Goal: Download file/media

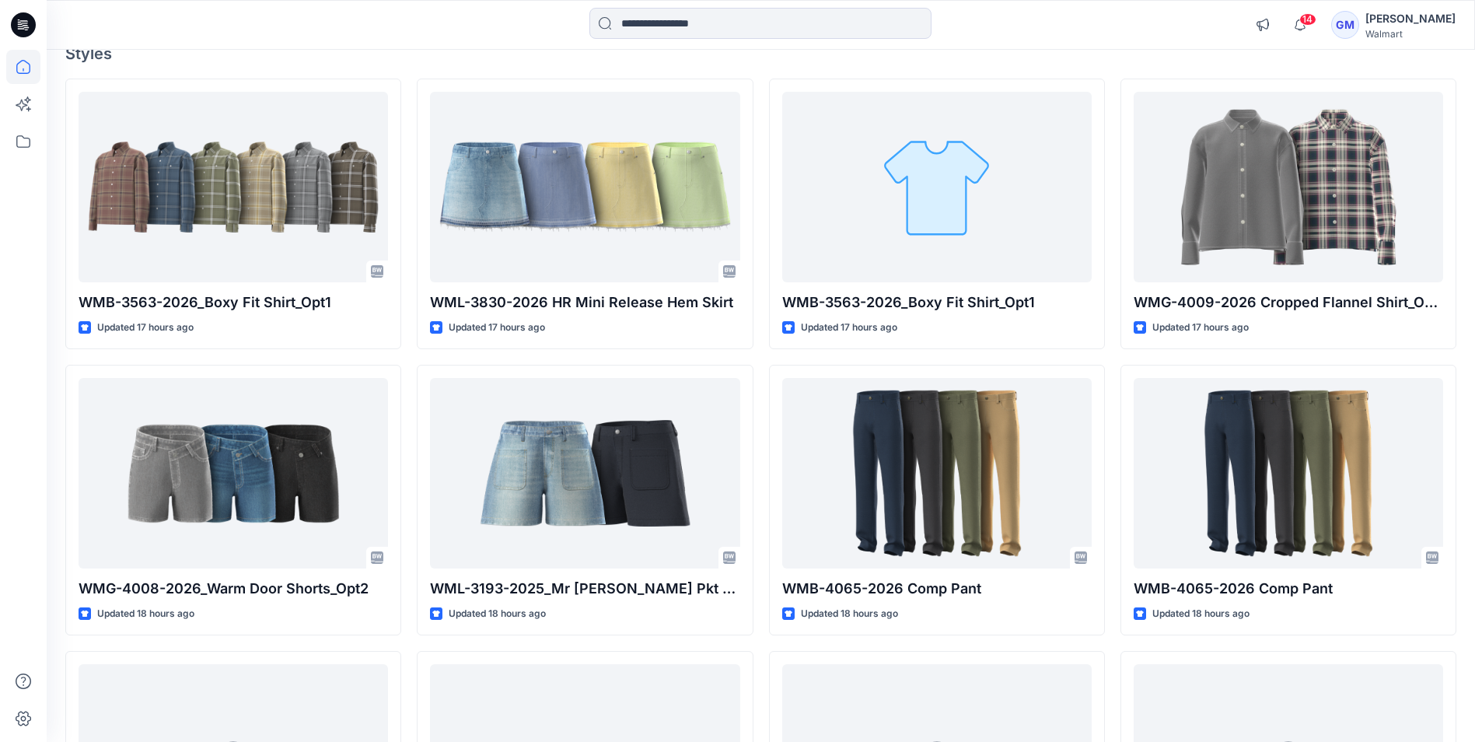
scroll to position [233, 0]
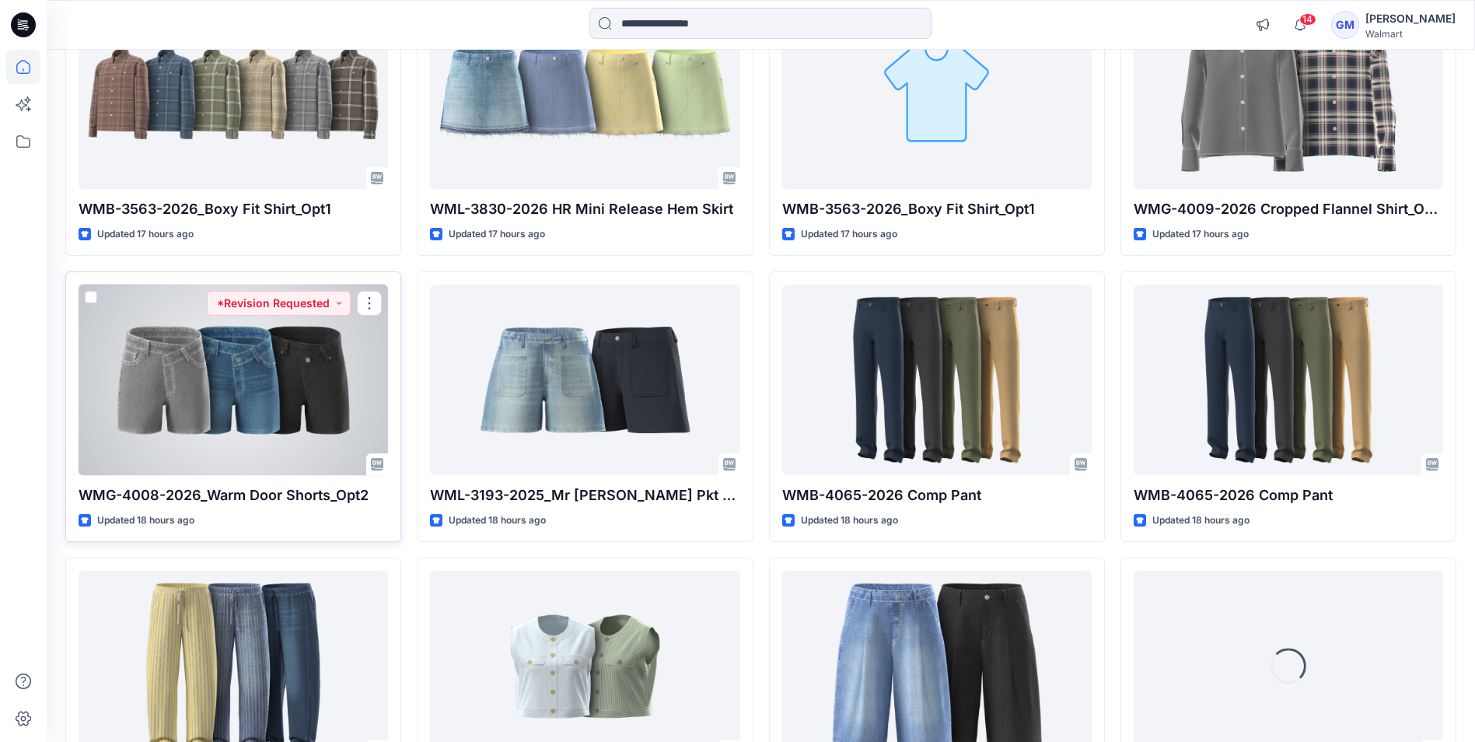
click at [229, 411] on div at bounding box center [233, 380] width 309 height 190
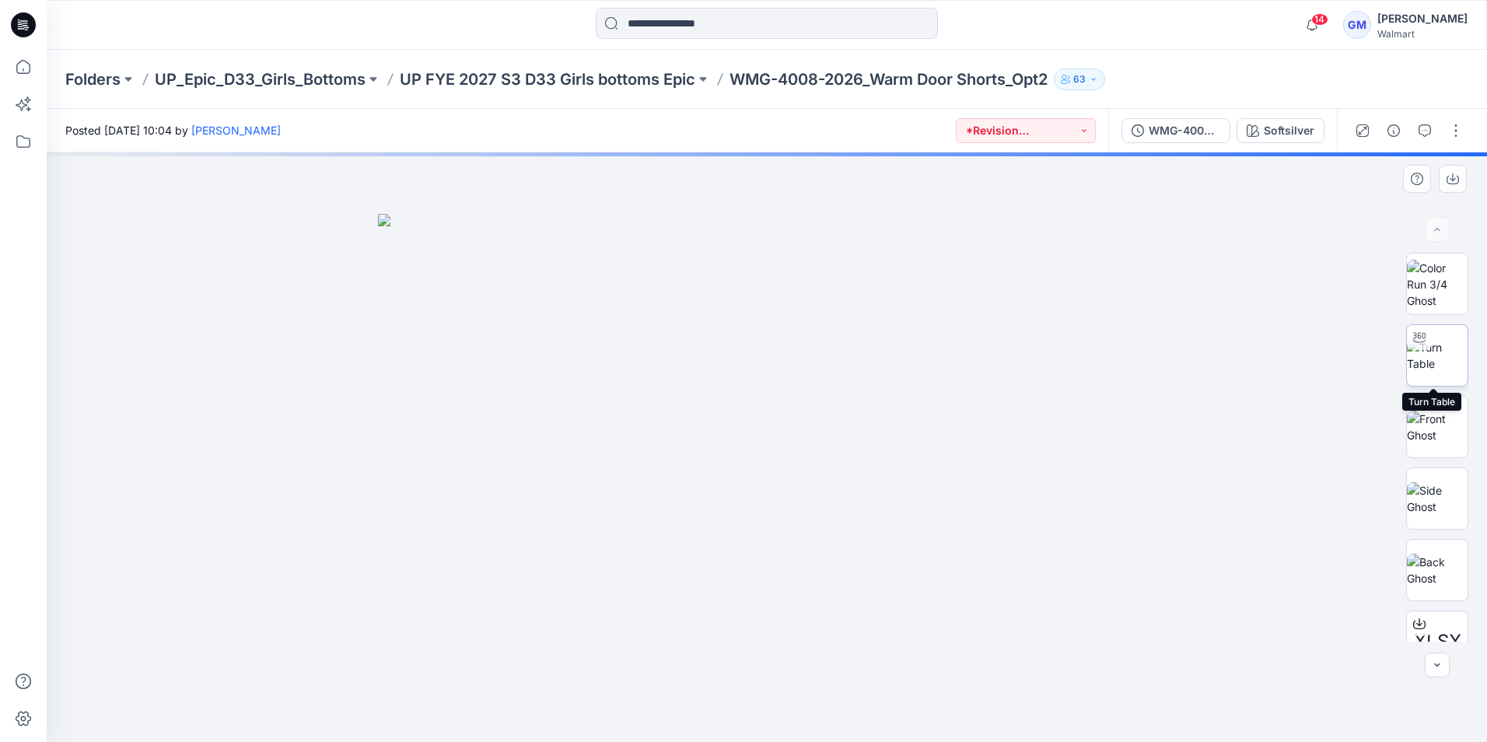
click at [1430, 361] on img at bounding box center [1437, 355] width 61 height 33
drag, startPoint x: 726, startPoint y: 616, endPoint x: 749, endPoint y: 334, distance: 282.4
drag, startPoint x: 790, startPoint y: 566, endPoint x: 799, endPoint y: 429, distance: 137.2
click at [799, 429] on div at bounding box center [767, 446] width 1440 height 589
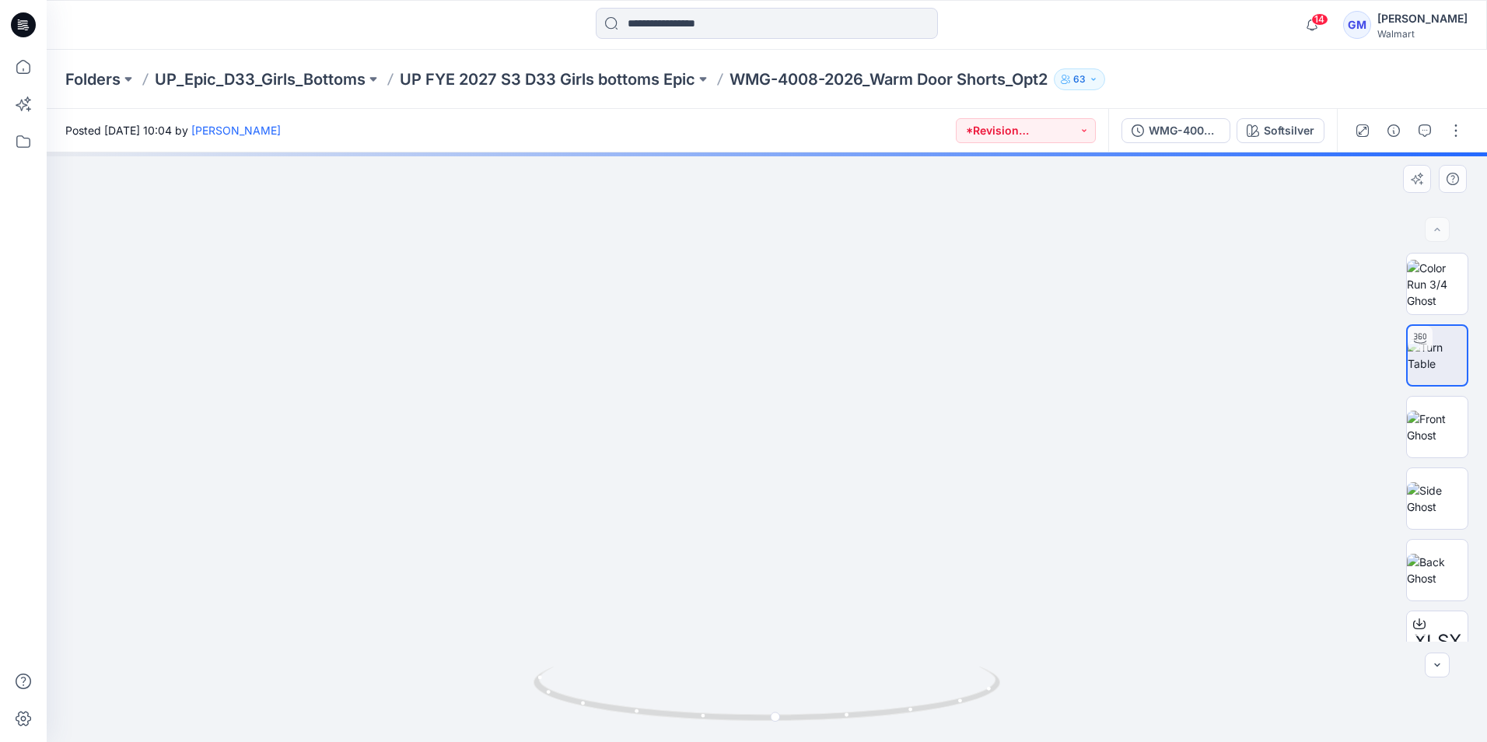
drag, startPoint x: 732, startPoint y: 429, endPoint x: 743, endPoint y: 604, distance: 175.3
drag, startPoint x: 759, startPoint y: 623, endPoint x: 756, endPoint y: 475, distance: 147.8
drag, startPoint x: 779, startPoint y: 722, endPoint x: 1004, endPoint y: 720, distance: 224.7
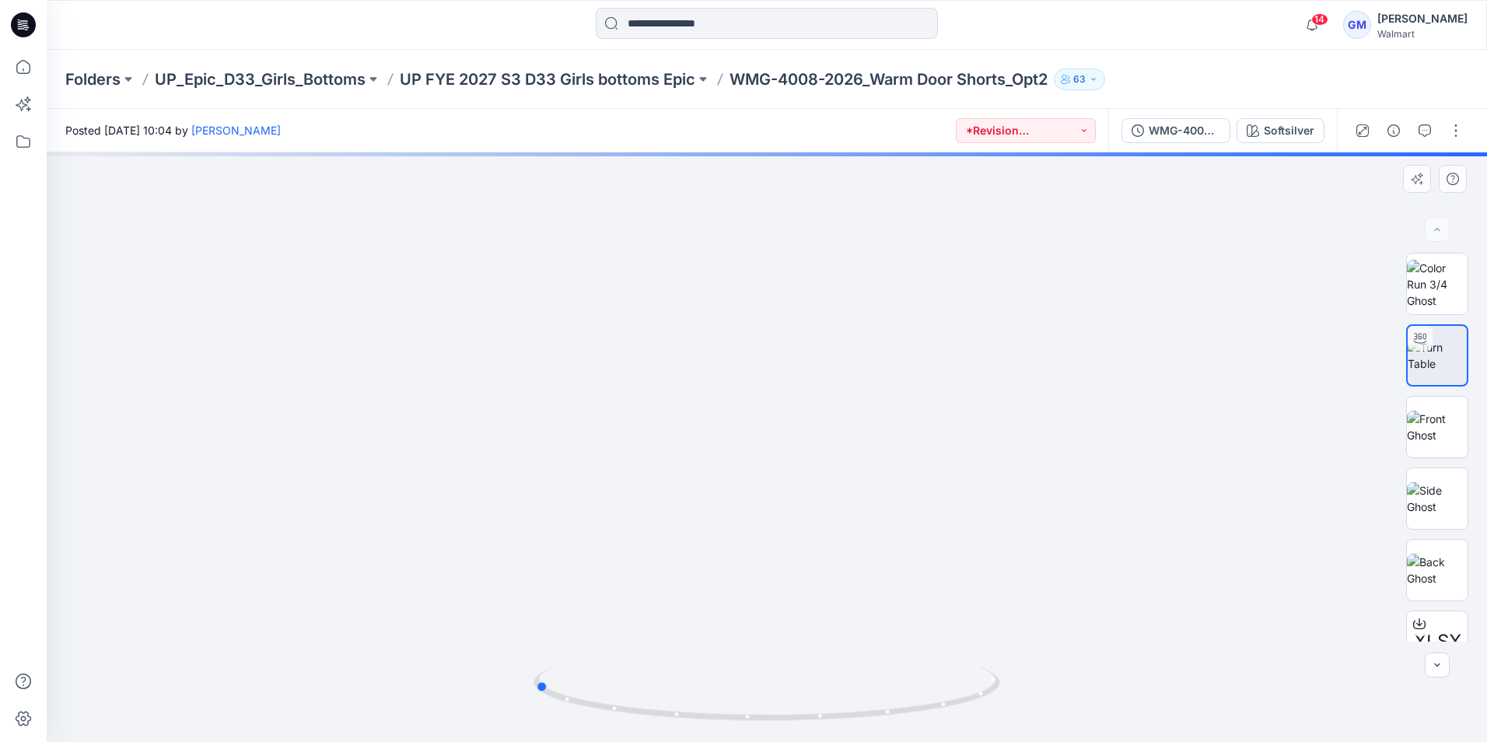
click at [1004, 720] on div at bounding box center [767, 446] width 1440 height 589
drag, startPoint x: 546, startPoint y: 690, endPoint x: 368, endPoint y: 613, distance: 193.7
click at [368, 613] on div at bounding box center [767, 446] width 1440 height 589
click at [1191, 130] on div "WMG-4008-2026_Rev1_Warm Door Shorts_Opt2_Full Colorway" at bounding box center [1184, 130] width 72 height 17
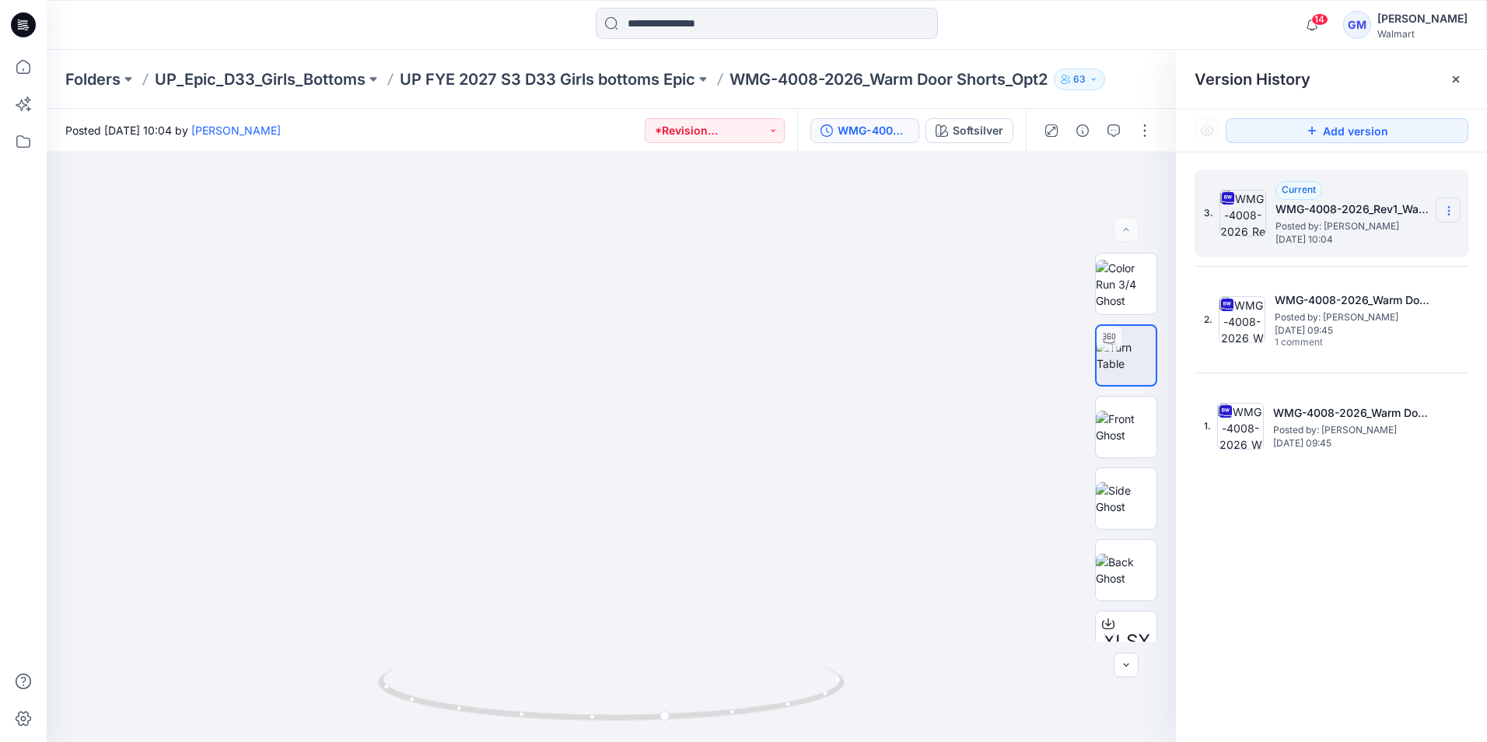
click at [1452, 204] on icon at bounding box center [1448, 210] width 12 height 12
click at [1404, 245] on span "Download Source BW File" at bounding box center [1370, 241] width 131 height 19
drag, startPoint x: 666, startPoint y: 723, endPoint x: 631, endPoint y: 715, distance: 36.8
click at [631, 715] on icon at bounding box center [613, 695] width 470 height 58
click at [983, 128] on div "Softsilver" at bounding box center [977, 130] width 51 height 17
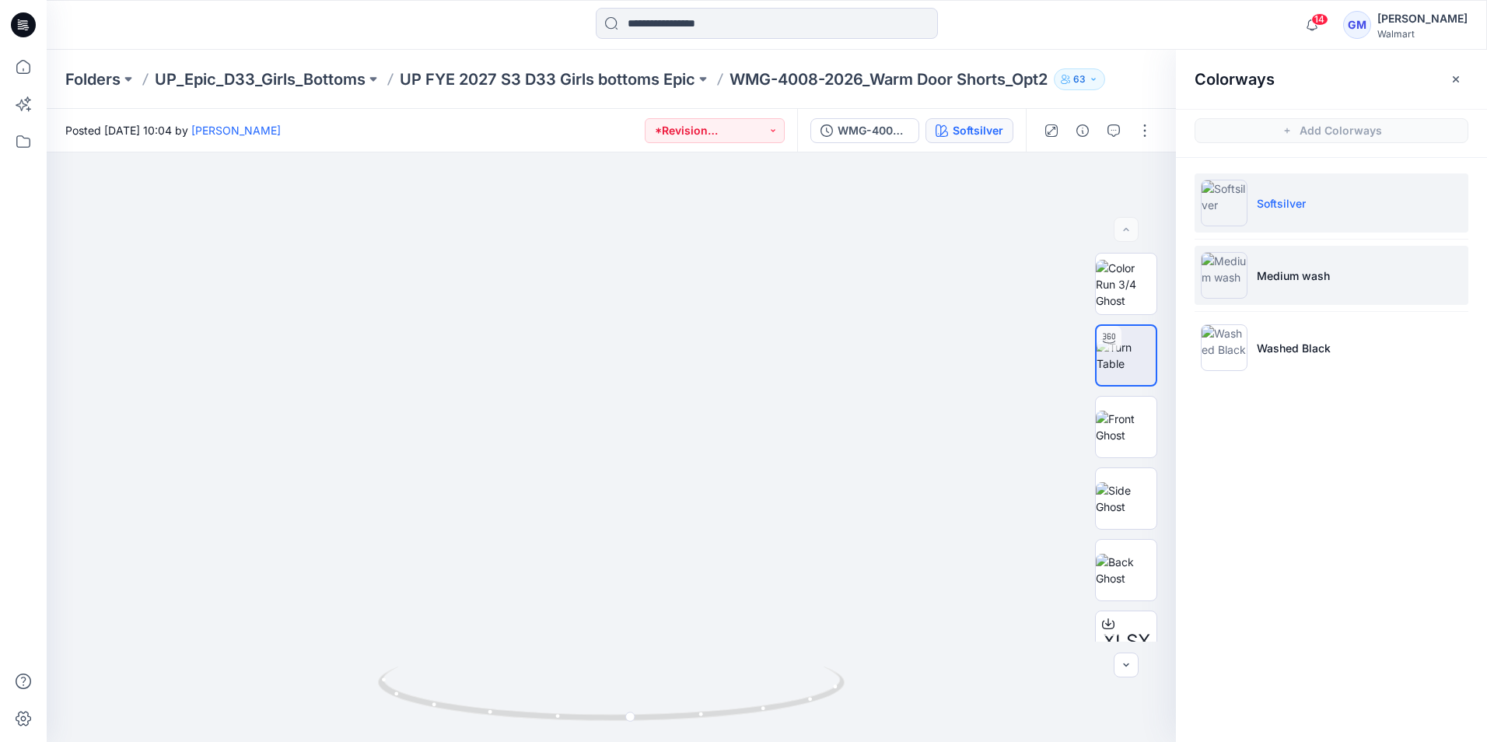
click at [1235, 275] on img at bounding box center [1224, 275] width 47 height 47
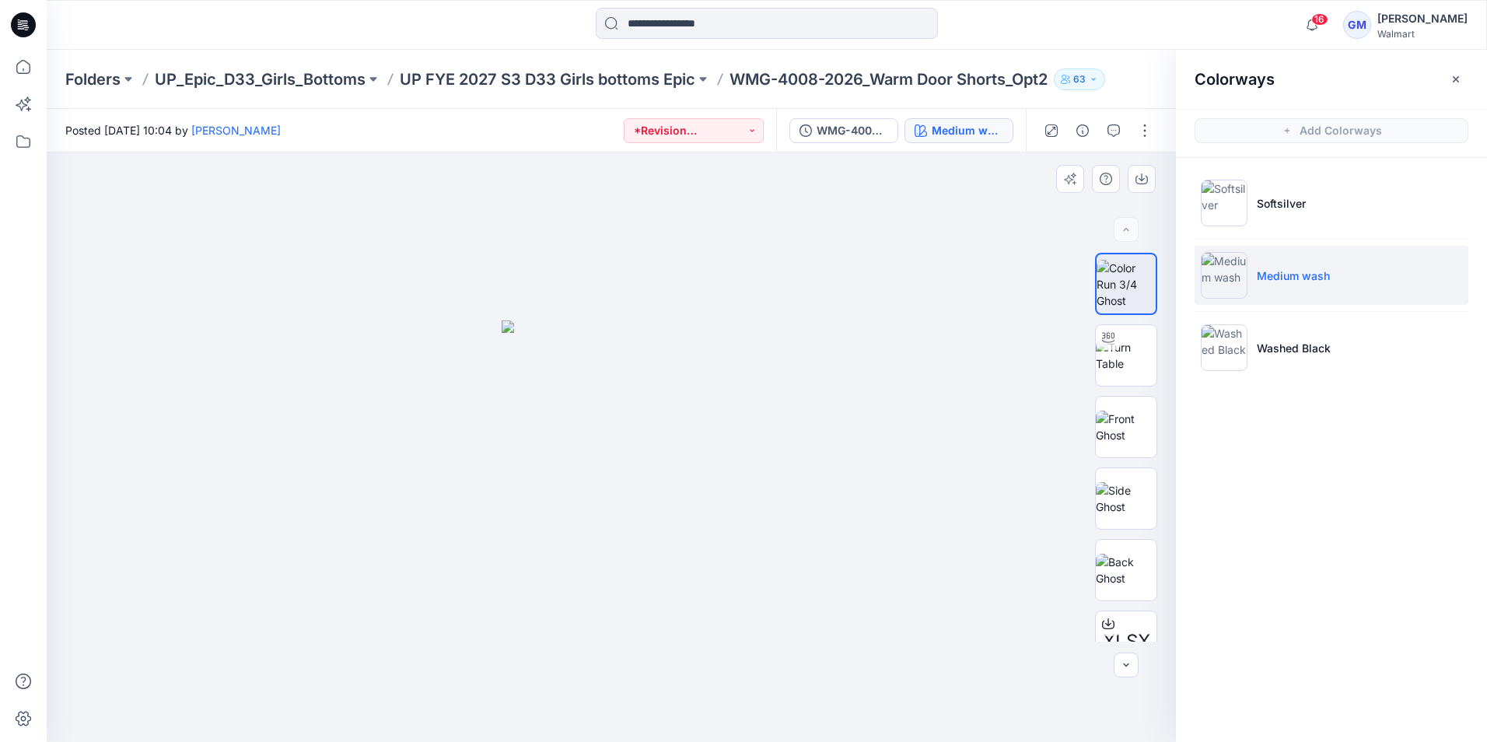
drag, startPoint x: 29, startPoint y: 0, endPoint x: 389, endPoint y: 397, distance: 535.6
click at [372, 403] on div at bounding box center [611, 446] width 1129 height 589
click at [1125, 341] on img at bounding box center [1126, 355] width 61 height 33
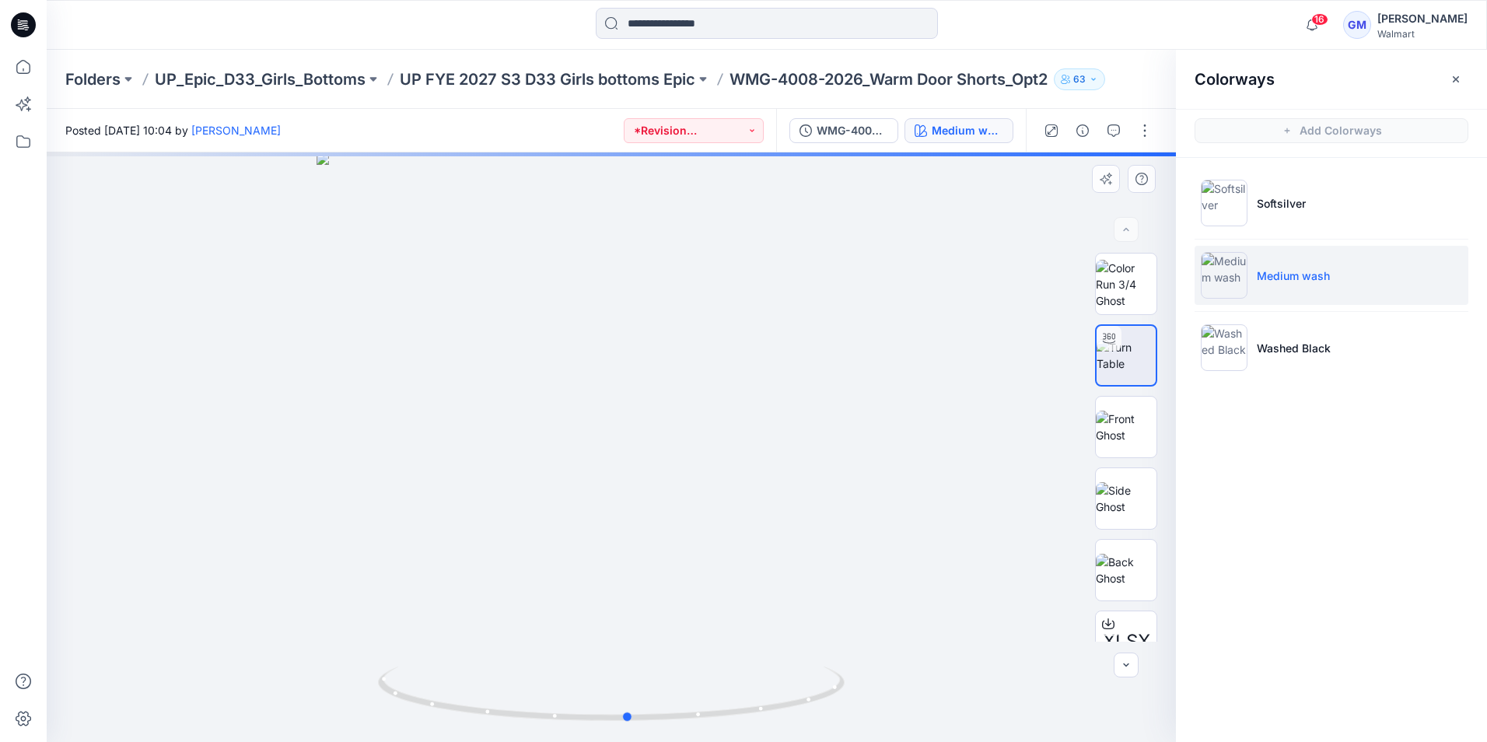
drag, startPoint x: 617, startPoint y: 554, endPoint x: 638, endPoint y: 207, distance: 347.4
click at [638, 207] on div at bounding box center [611, 446] width 1129 height 589
